Goal: Navigation & Orientation: Find specific page/section

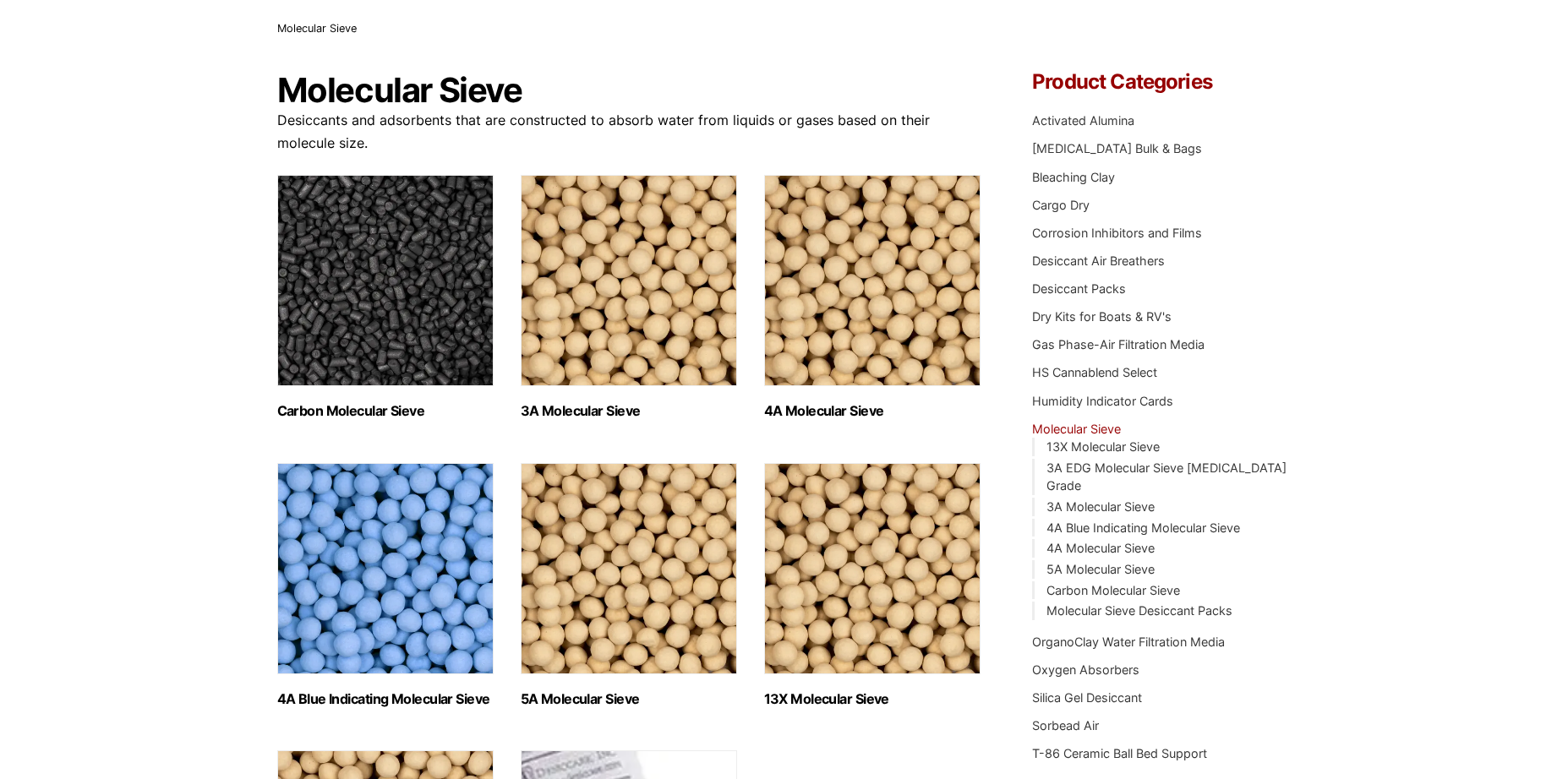
scroll to position [84, 0]
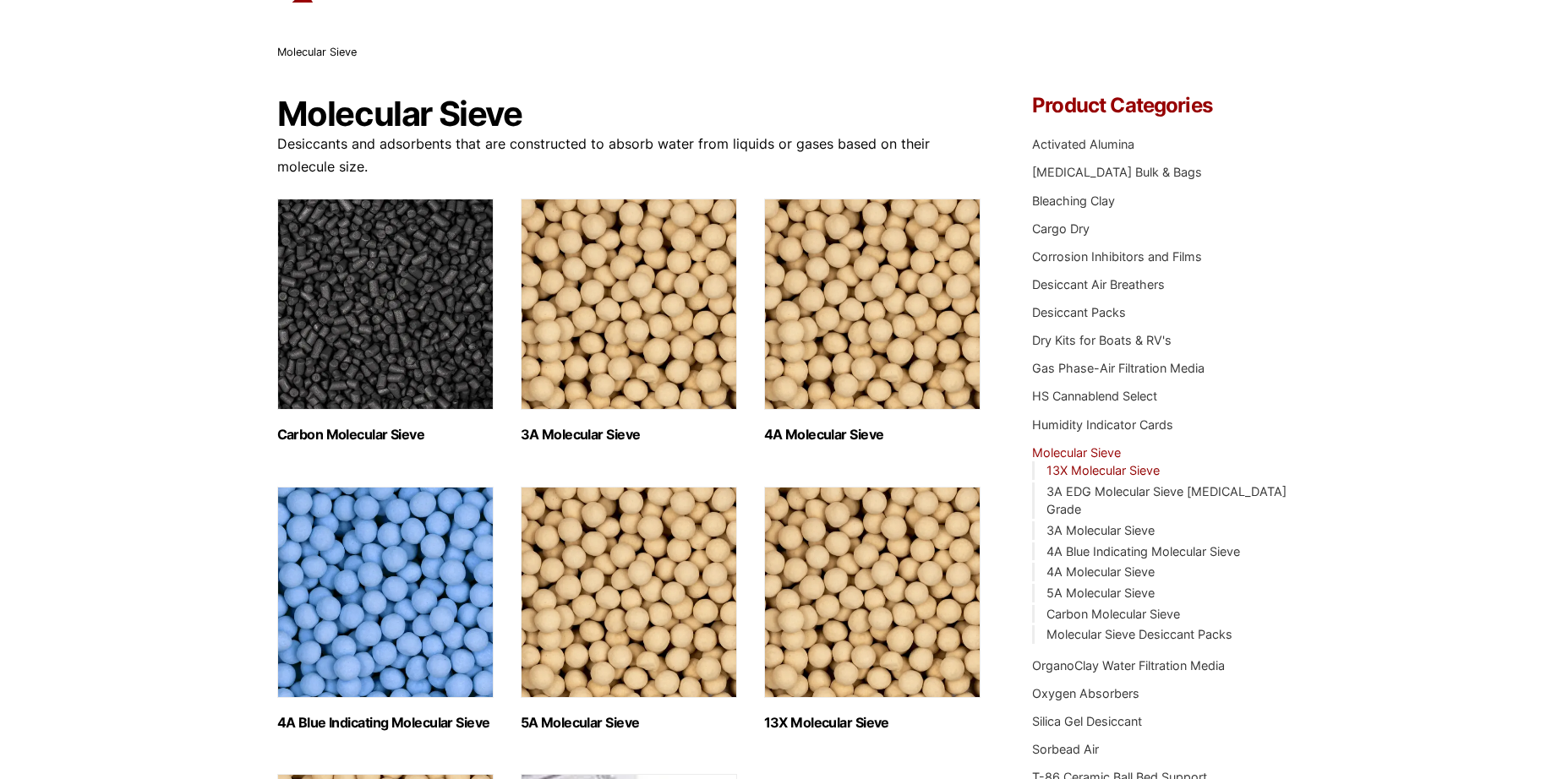
click at [1101, 470] on link "13X Molecular Sieve" at bounding box center [1103, 470] width 113 height 14
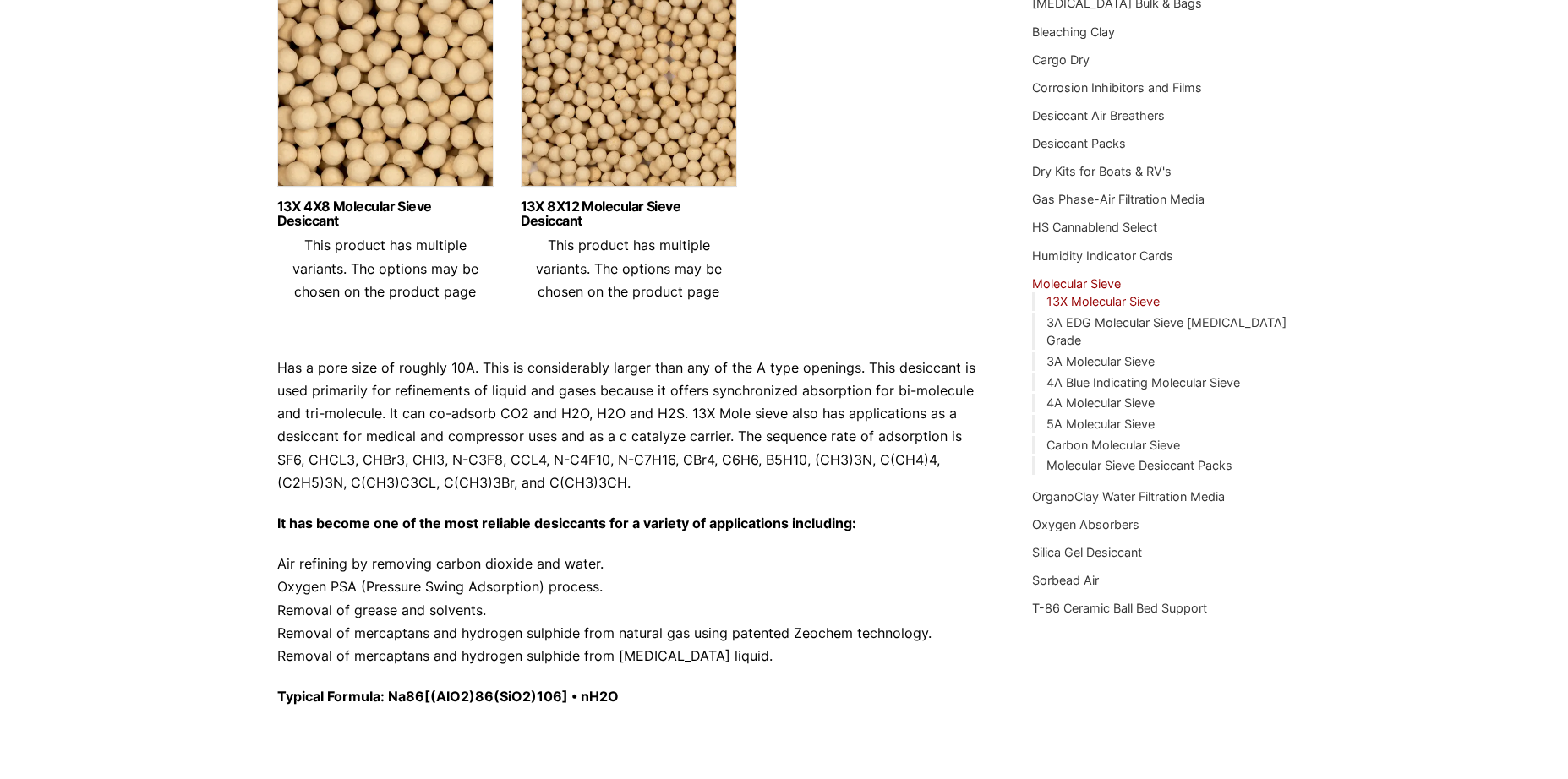
scroll to position [338, 0]
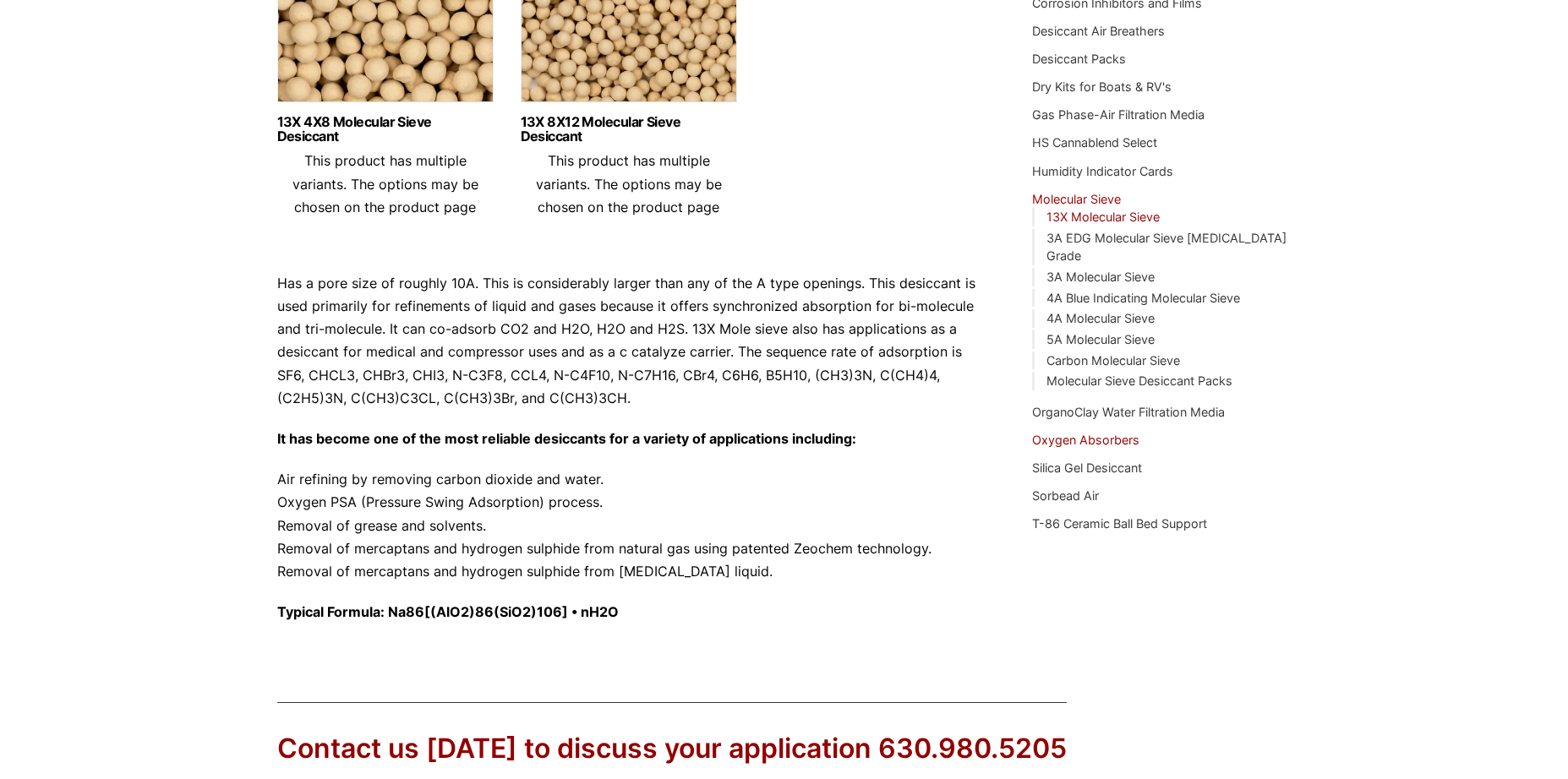
click at [1114, 432] on link "Oxygen Absorbers" at bounding box center [1085, 439] width 107 height 14
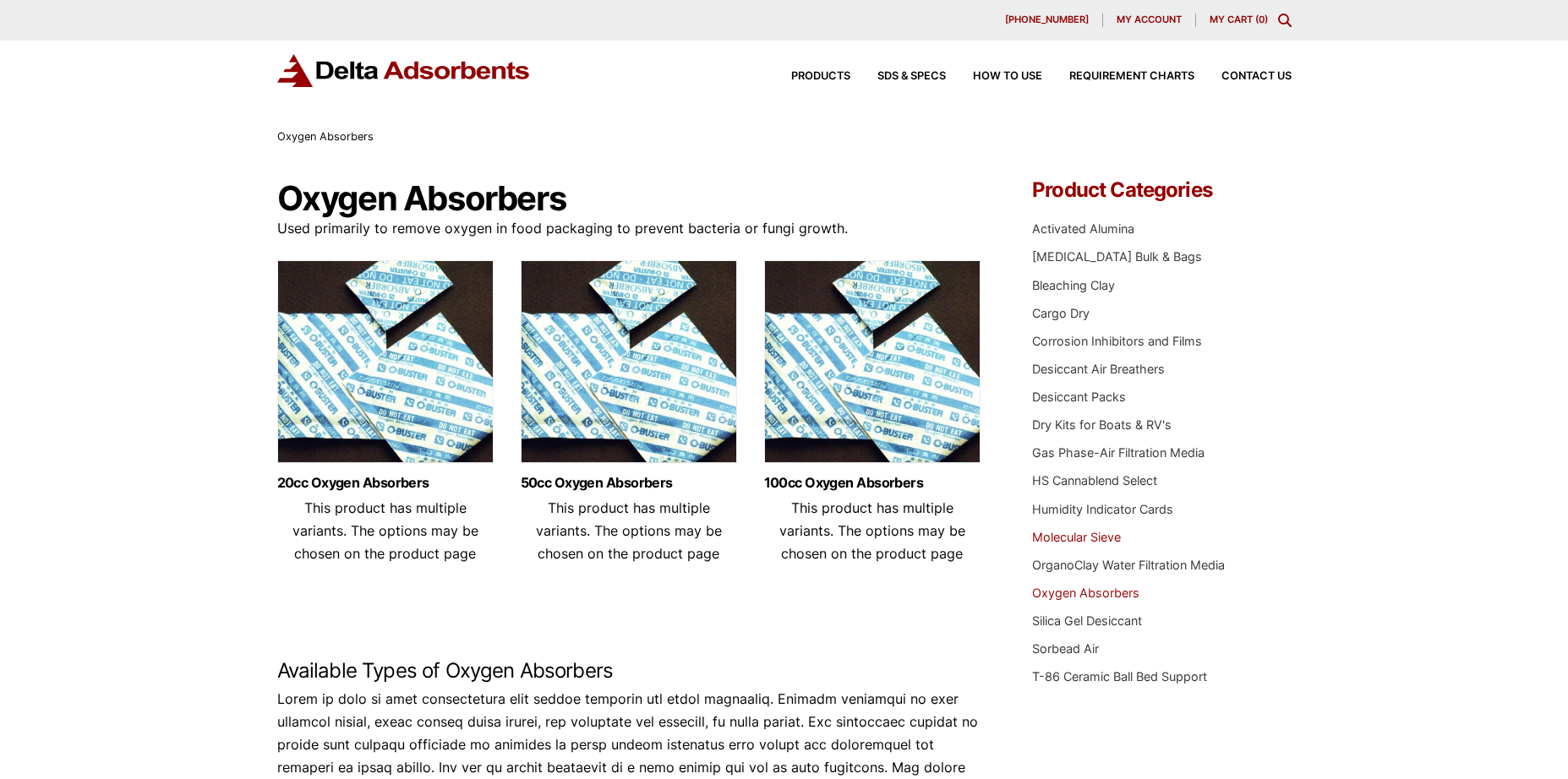
click at [1103, 534] on link "Molecular Sieve" at bounding box center [1076, 536] width 89 height 14
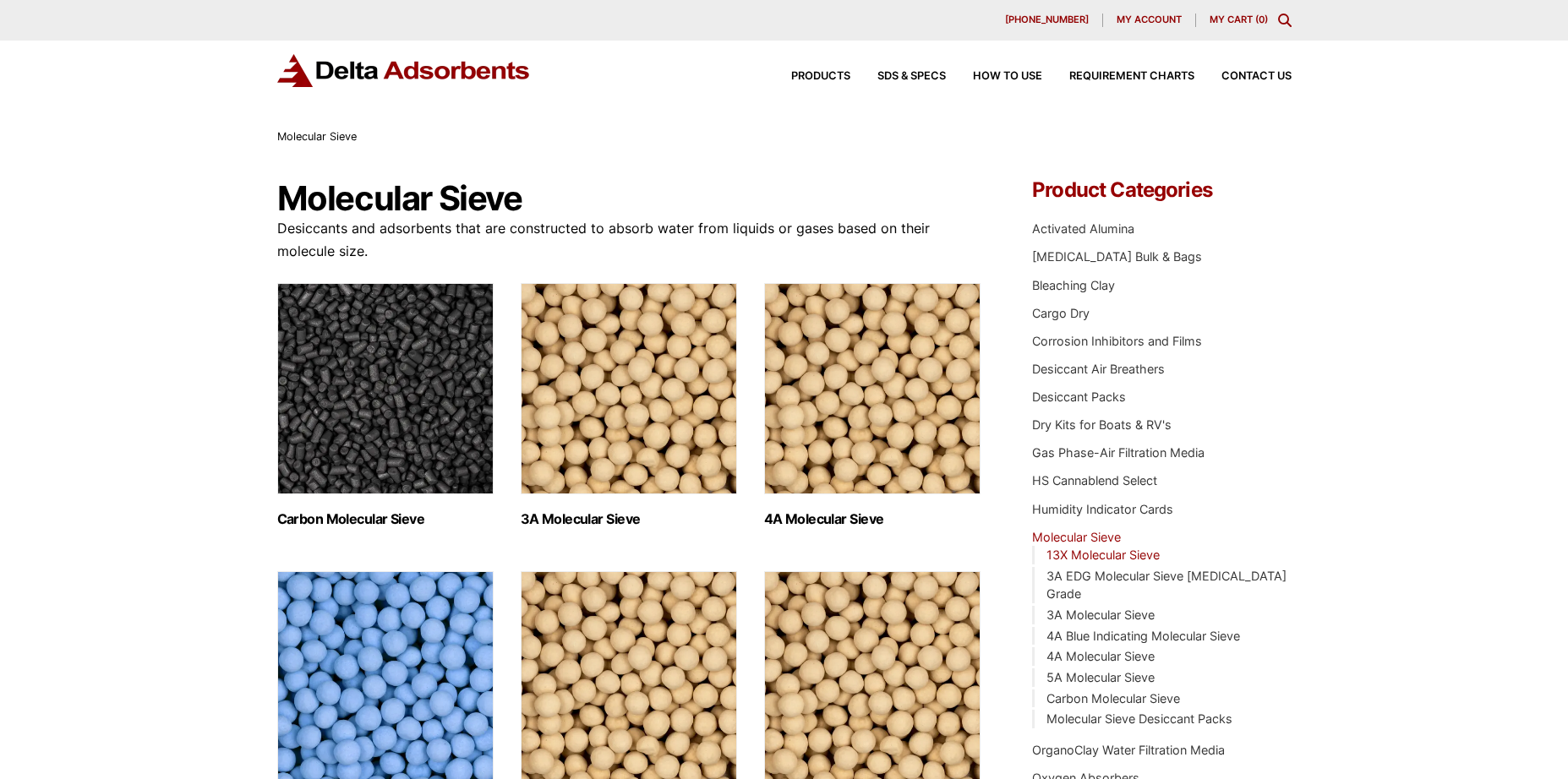
click at [1109, 555] on link "13X Molecular Sieve" at bounding box center [1103, 554] width 113 height 14
